Goal: Learn about a topic: Learn about a topic

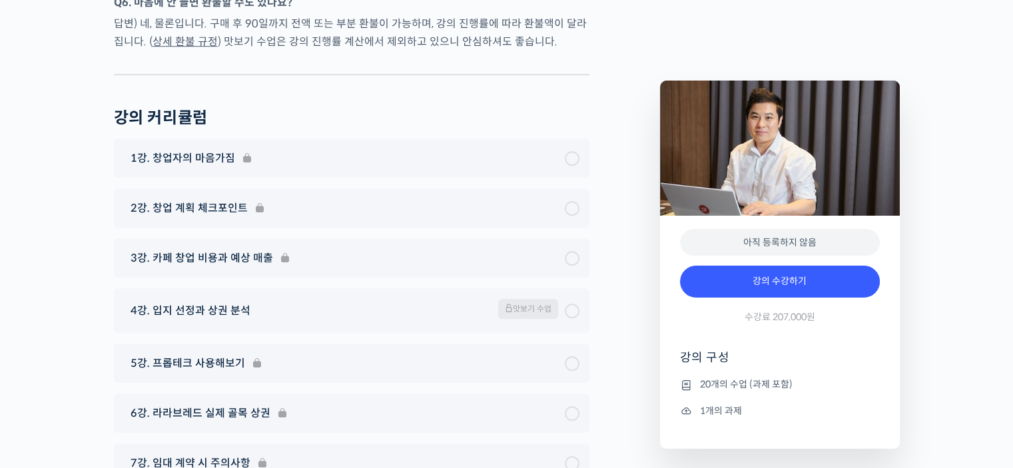
scroll to position [6130, 0]
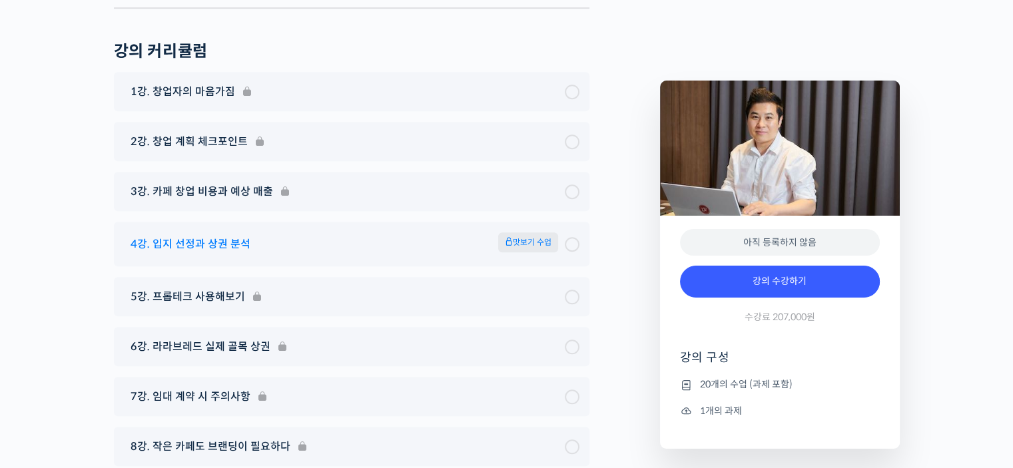
click at [569, 237] on div at bounding box center [572, 244] width 15 height 15
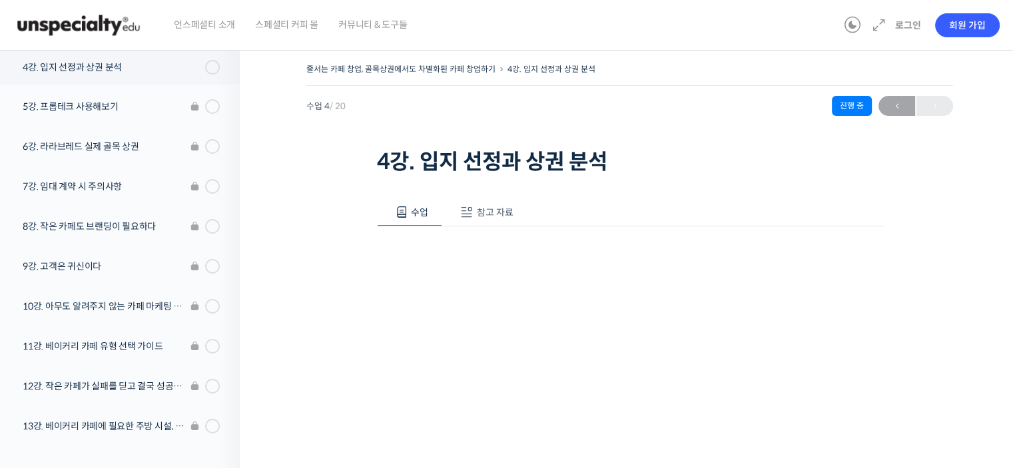
scroll to position [133, 0]
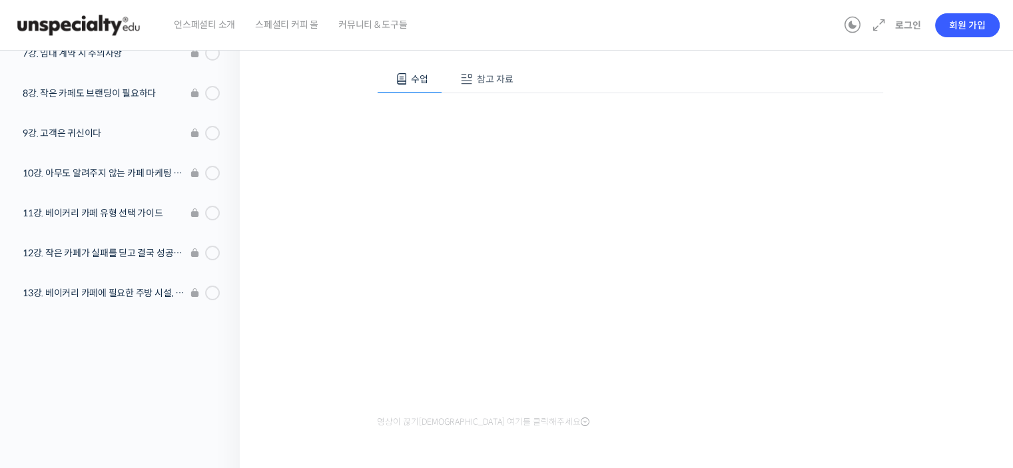
click at [939, 322] on div "줄서는 카페 창업, 골목상권에서도 차별화된 카페 창업하기 4강. 입지 선정과 상권 분석 수업 4 / 20 진행 중 ← 이전 4강. 입지 선정과…" at bounding box center [629, 210] width 647 height 566
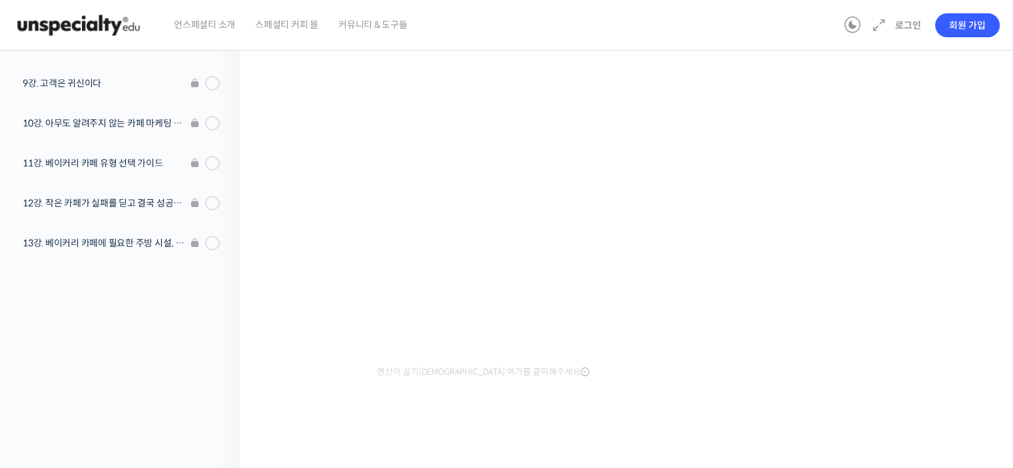
scroll to position [117, 0]
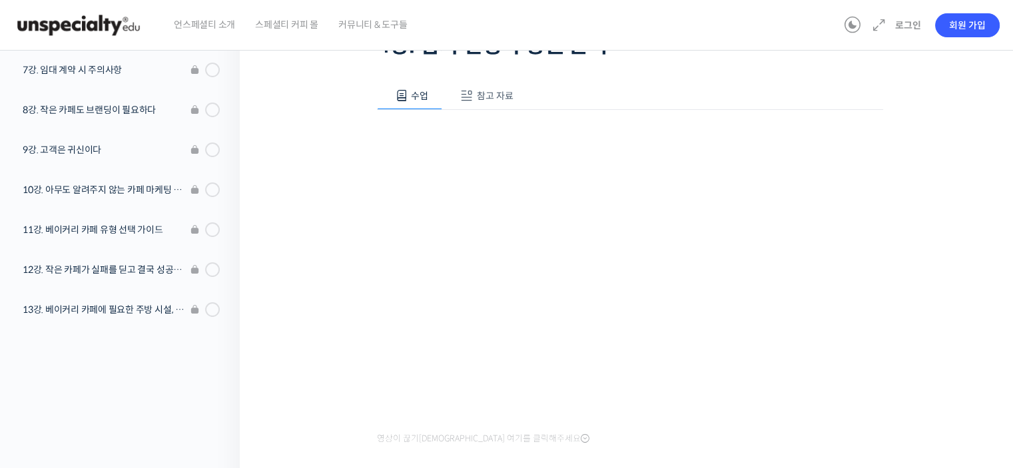
drag, startPoint x: 941, startPoint y: 396, endPoint x: 864, endPoint y: 426, distance: 82.0
click at [941, 396] on div "줄서는 카페 창업, 골목상권에서도 차별화된 카페 창업하기 4강. 입지 선정과 상권 분석 수업 4 / 20 진행 중 ← 이전 4강. 입지 선정과…" at bounding box center [629, 226] width 647 height 566
click at [347, 282] on div "줄서는 카페 창업, 골목상권에서도 차별화된 카페 창업하기 4강. 입지 선정과 상권 분석 수업 4 / 20 진행 중 ← 이전 4강. 입지 선정과…" at bounding box center [629, 226] width 647 height 566
click at [902, 141] on div "줄서는 카페 창업, 골목상권에서도 차별화된 카페 창업하기 4강. 입지 선정과 상권 분석 수업 4 / 20 진행 중 ← 이전 4강. 입지 선정과…" at bounding box center [629, 226] width 647 height 566
click at [293, 331] on div "줄서는 카페 창업, 골목상권에서도 차별화된 카페 창업하기 4강. 입지 선정과 상권 분석 수업 4 / 20 진행 중 ← 이전 4강. 입지 선정과…" at bounding box center [630, 230] width 780 height 614
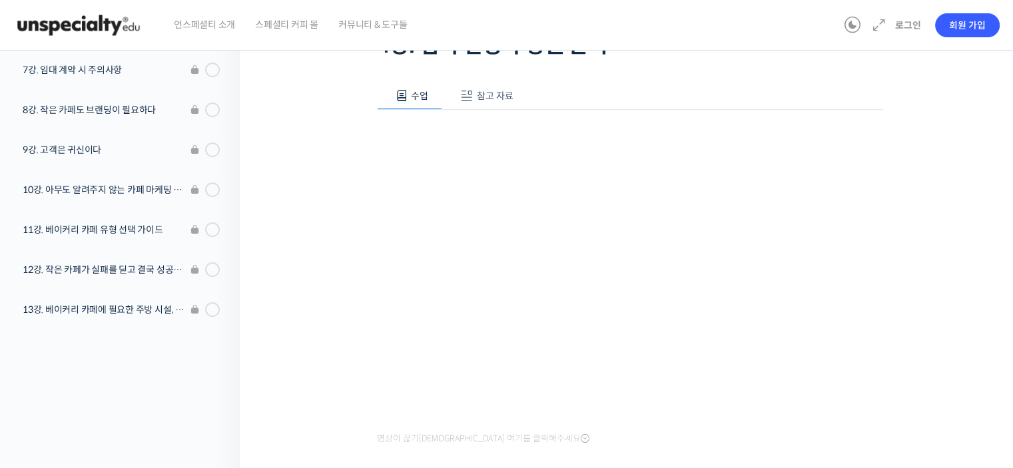
click at [344, 227] on div "줄서는 카페 창업, 골목상권에서도 차별화된 카페 창업하기 4강. 입지 선정과 상권 분석 수업 4 / 20 진행 중 ← 이전 4강. 입지 선정과…" at bounding box center [629, 226] width 647 height 566
click at [283, 348] on div "줄서는 카페 창업, 골목상권에서도 차별화된 카페 창업하기 4강. 입지 선정과 상권 분석 수업 4 / 20 진행 중 ← 이전 4강. 입지 선정과…" at bounding box center [630, 230] width 780 height 614
click at [309, 243] on div "줄서는 카페 창업, 골목상권에서도 차별화된 카페 창업하기 4강. 입지 선정과 상권 분석 수업 4 / 20 진행 중 ← 이전 4강. 입지 선정과…" at bounding box center [629, 226] width 647 height 566
